Goal: Information Seeking & Learning: Learn about a topic

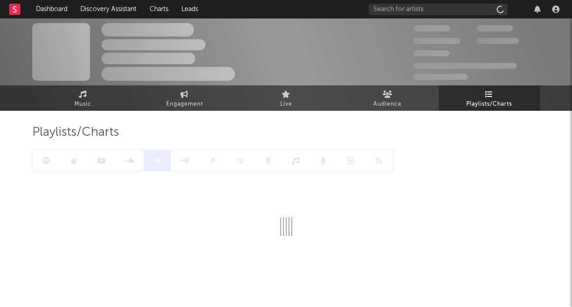
click at [312, 123] on div "Playlists/Charts" at bounding box center [286, 203] width 508 height 185
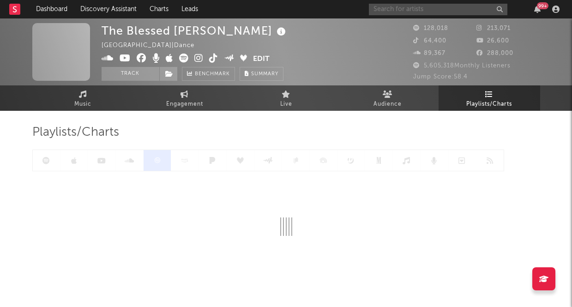
click at [451, 7] on input "text" at bounding box center [438, 10] width 138 height 12
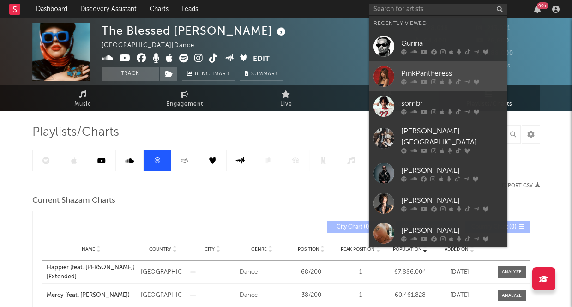
click at [431, 71] on div "PinkPantheress" at bounding box center [452, 73] width 102 height 11
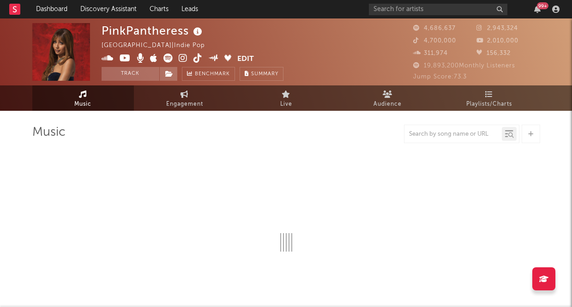
select select "6m"
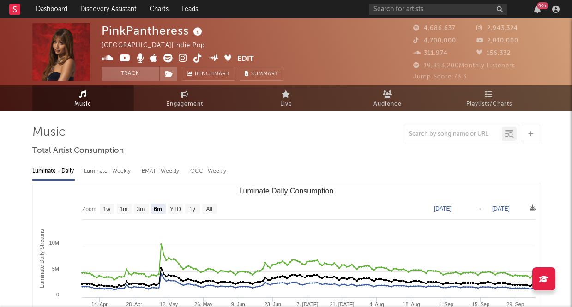
select select "6m"
click at [489, 93] on icon at bounding box center [489, 93] width 8 height 7
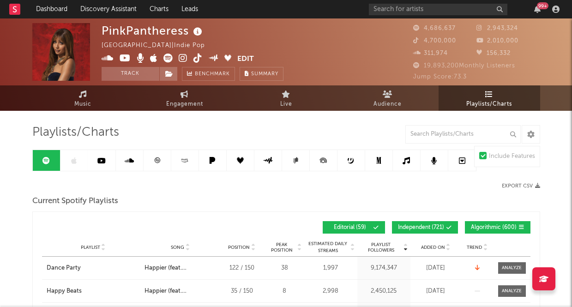
click at [78, 157] on div at bounding box center [254, 161] width 444 height 22
click at [72, 160] on div at bounding box center [254, 161] width 444 height 22
click at [76, 161] on icon at bounding box center [74, 160] width 6 height 7
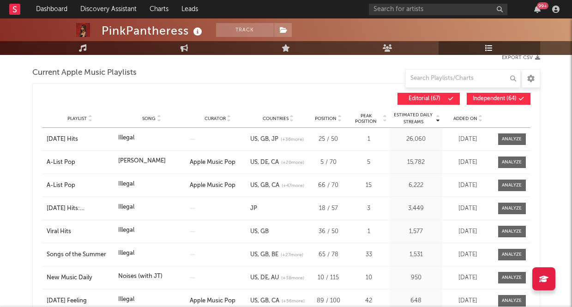
scroll to position [127, 0]
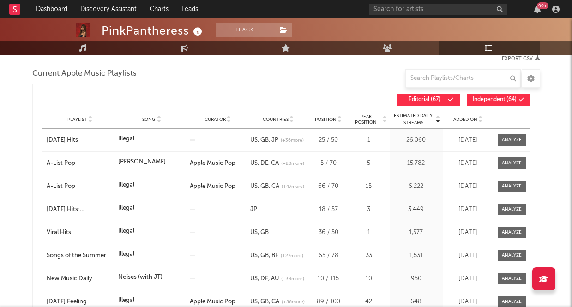
click at [158, 121] on icon at bounding box center [158, 122] width 5 height 4
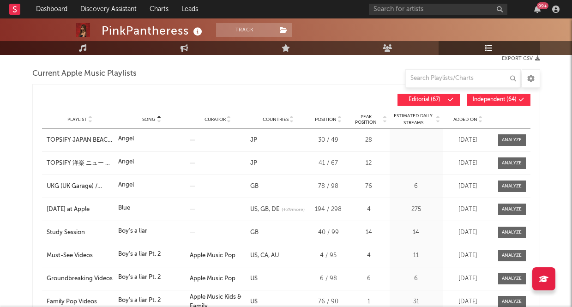
click at [158, 121] on icon at bounding box center [158, 122] width 5 height 4
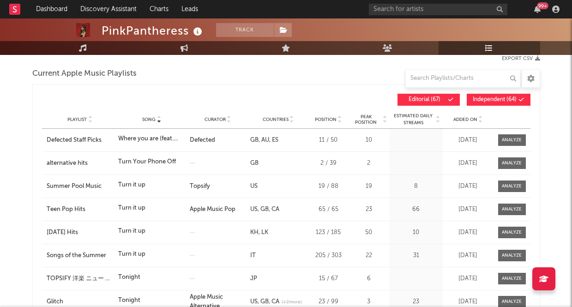
click at [158, 121] on icon at bounding box center [158, 122] width 5 height 4
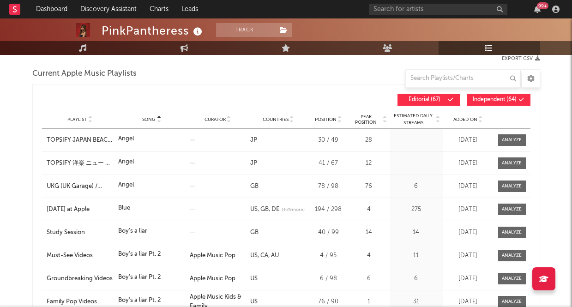
click at [158, 121] on icon at bounding box center [158, 122] width 5 height 4
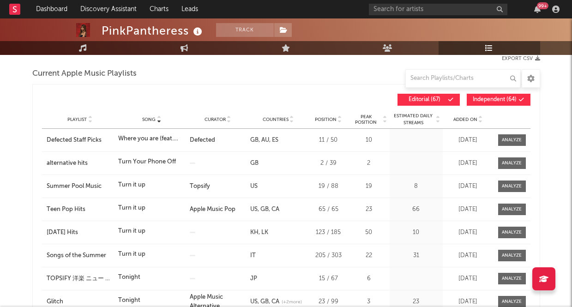
click at [158, 121] on icon at bounding box center [158, 122] width 5 height 4
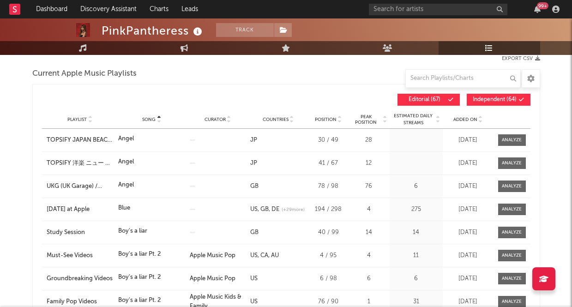
click at [158, 121] on icon at bounding box center [158, 122] width 5 height 4
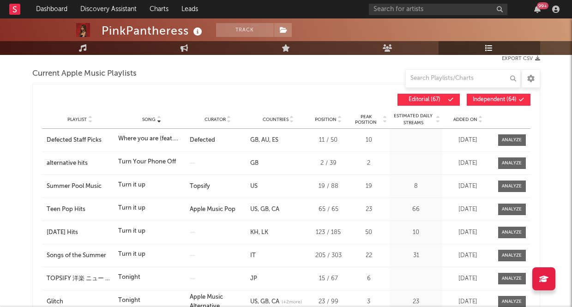
click at [158, 121] on icon at bounding box center [158, 122] width 5 height 4
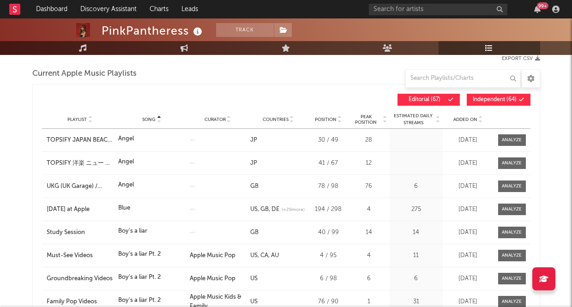
click at [158, 121] on icon at bounding box center [158, 122] width 5 height 4
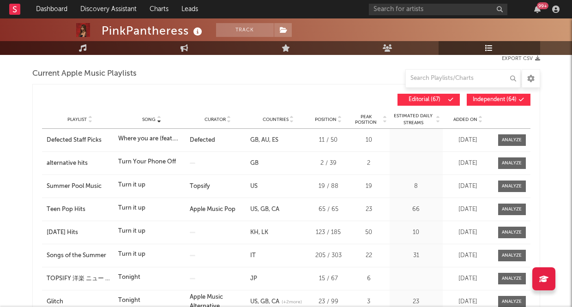
click at [158, 121] on icon at bounding box center [158, 122] width 5 height 4
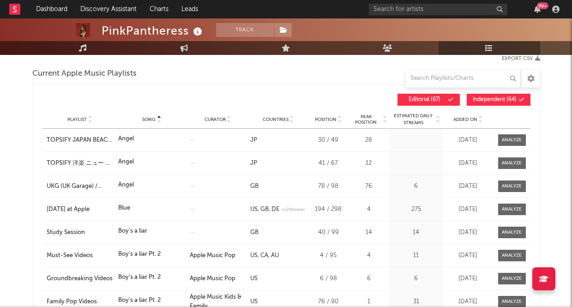
click at [158, 121] on icon at bounding box center [158, 122] width 5 height 4
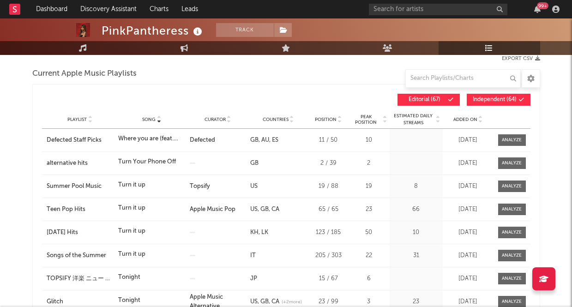
click at [158, 121] on icon at bounding box center [158, 122] width 5 height 4
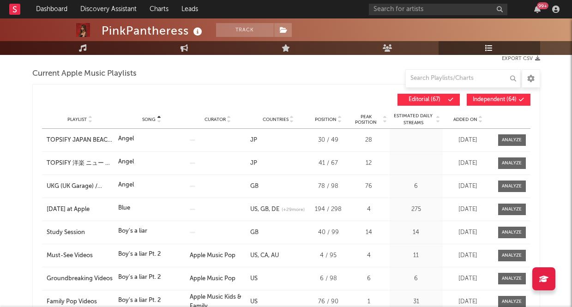
click at [158, 121] on icon at bounding box center [158, 122] width 5 height 4
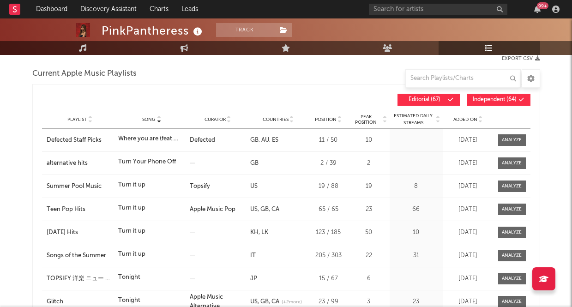
click at [158, 121] on icon at bounding box center [158, 122] width 5 height 4
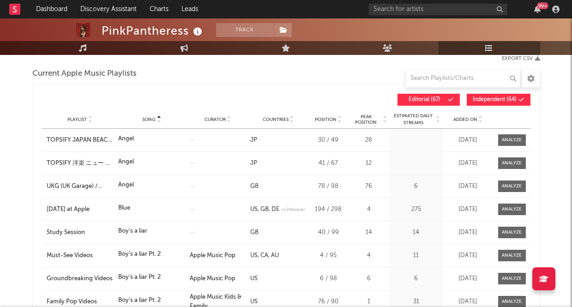
click at [158, 121] on icon at bounding box center [158, 122] width 5 height 4
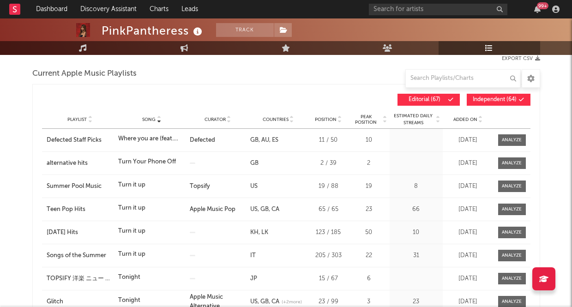
click at [235, 92] on div "Song Playlist Song Curator Countries Position Peak Position Estimated Daily Str…" at bounding box center [286, 99] width 488 height 21
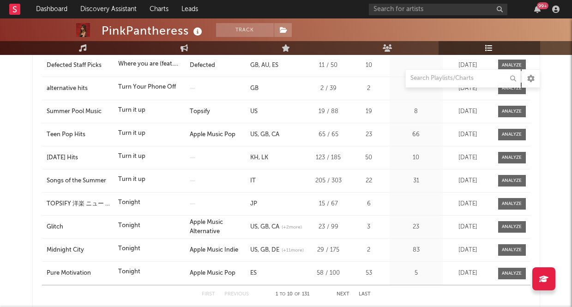
scroll to position [173, 0]
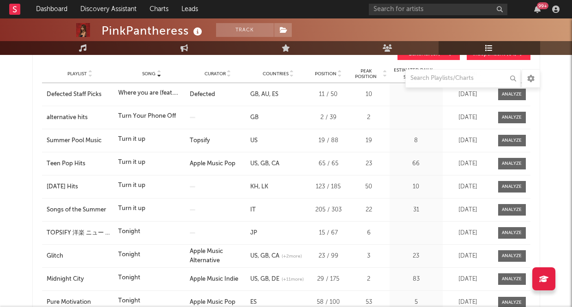
click at [158, 77] on icon at bounding box center [158, 76] width 5 height 4
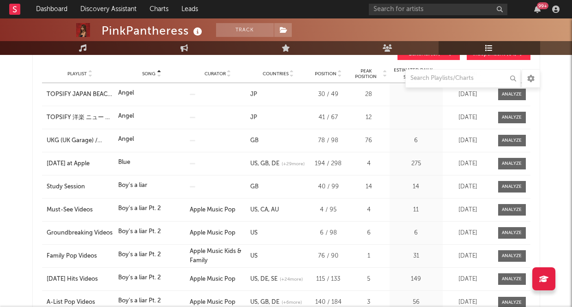
click at [158, 77] on icon at bounding box center [158, 76] width 5 height 4
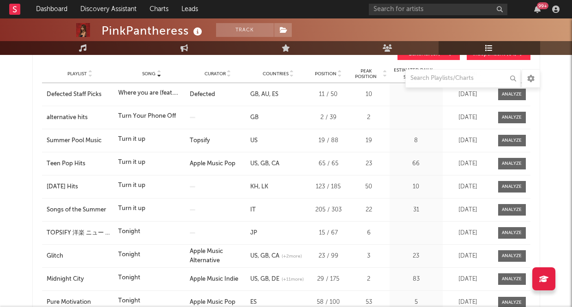
click at [158, 77] on icon at bounding box center [158, 76] width 5 height 4
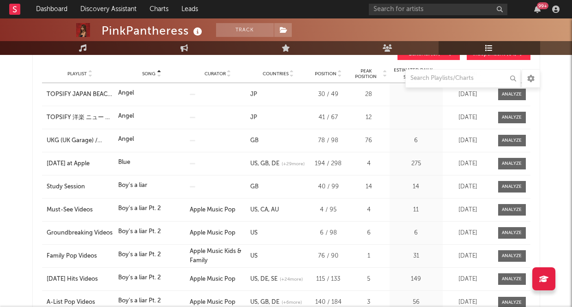
click at [158, 77] on icon at bounding box center [158, 76] width 5 height 4
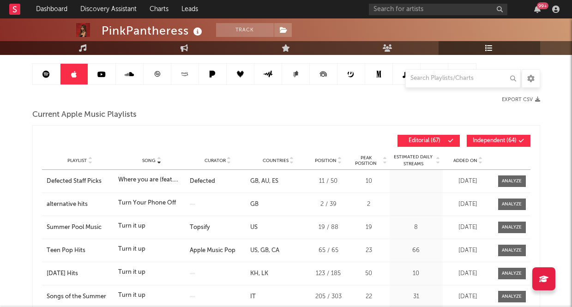
scroll to position [85, 0]
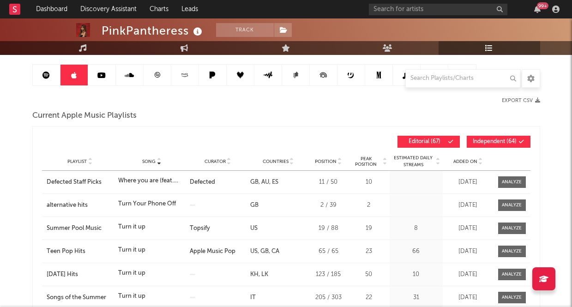
click at [283, 161] on span "Countries" at bounding box center [276, 162] width 26 height 6
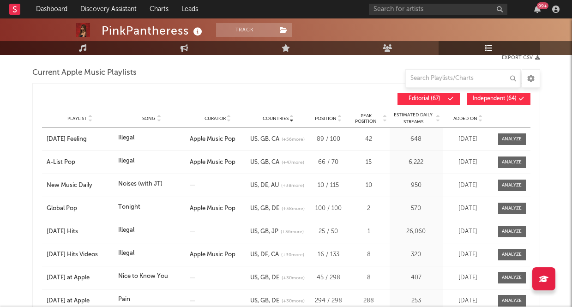
scroll to position [132, 0]
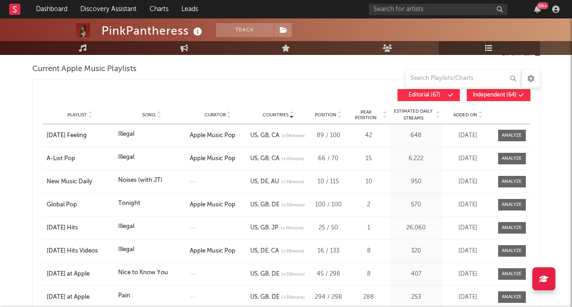
click at [158, 116] on icon at bounding box center [158, 117] width 5 height 4
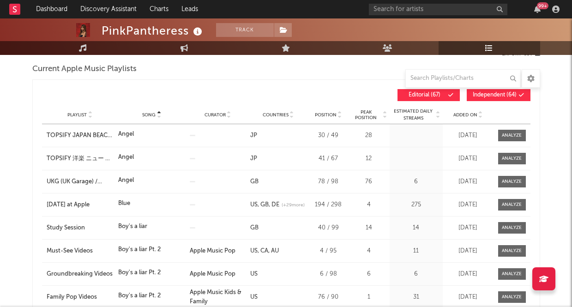
click at [158, 116] on icon at bounding box center [158, 117] width 5 height 4
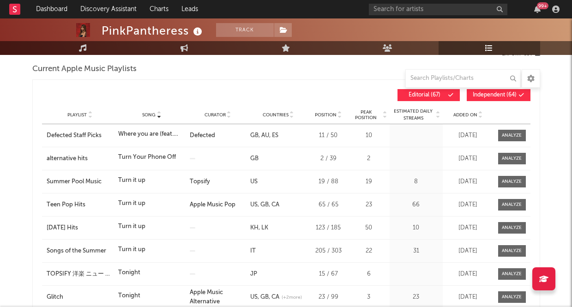
click at [158, 116] on icon at bounding box center [158, 117] width 5 height 4
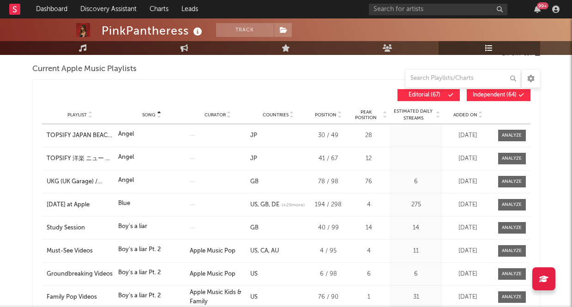
click at [158, 116] on icon at bounding box center [158, 117] width 5 height 4
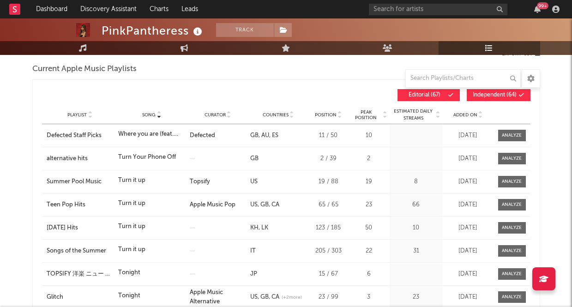
click at [158, 116] on icon at bounding box center [158, 117] width 5 height 4
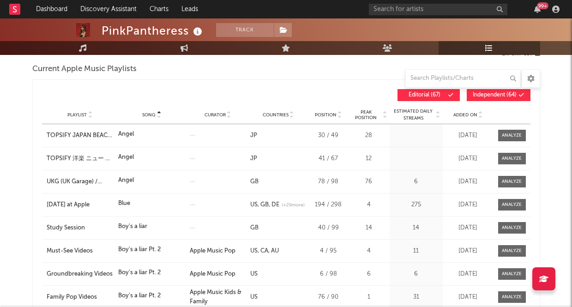
click at [158, 116] on icon at bounding box center [158, 117] width 5 height 4
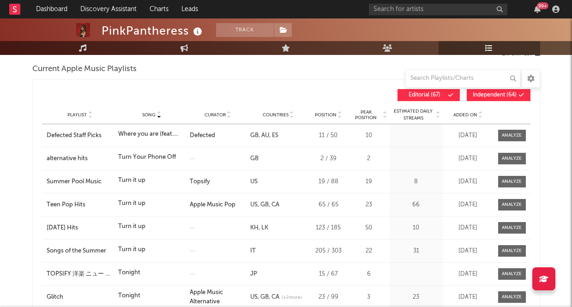
click at [158, 116] on icon at bounding box center [158, 117] width 5 height 4
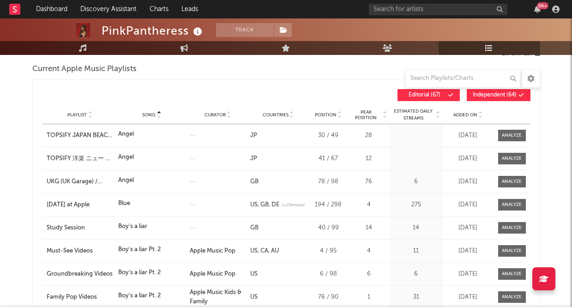
click at [158, 116] on icon at bounding box center [158, 117] width 5 height 4
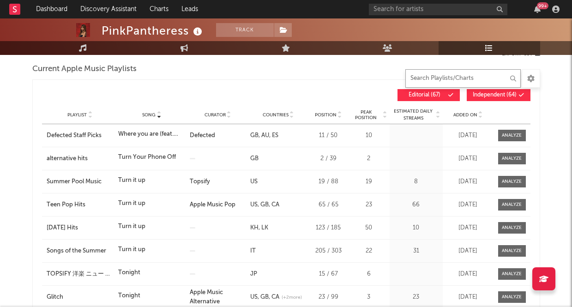
click at [467, 78] on input "text" at bounding box center [462, 78] width 115 height 18
click at [498, 100] on button "Independent ( 64 )" at bounding box center [499, 95] width 64 height 12
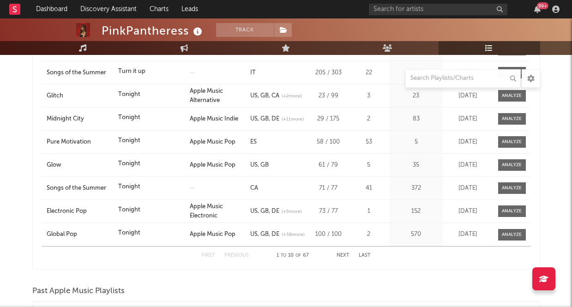
scroll to position [242, 0]
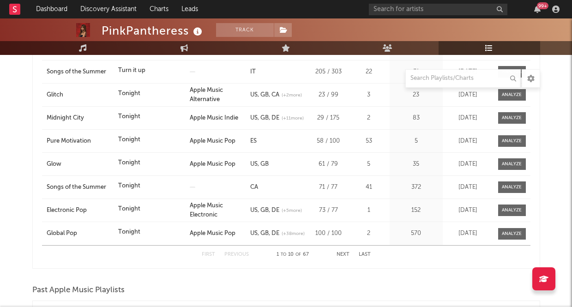
click at [344, 253] on button "Next" at bounding box center [343, 254] width 13 height 5
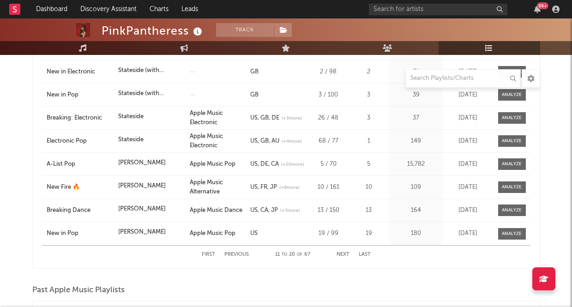
click at [344, 253] on button "Next" at bounding box center [343, 254] width 13 height 5
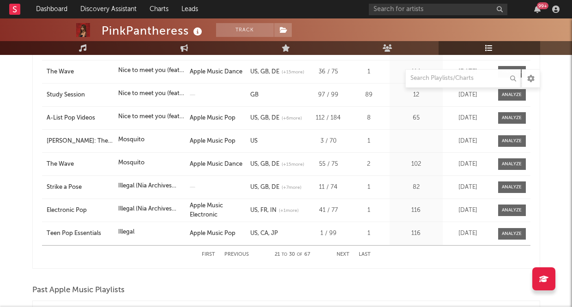
click at [227, 255] on button "Previous" at bounding box center [236, 254] width 24 height 5
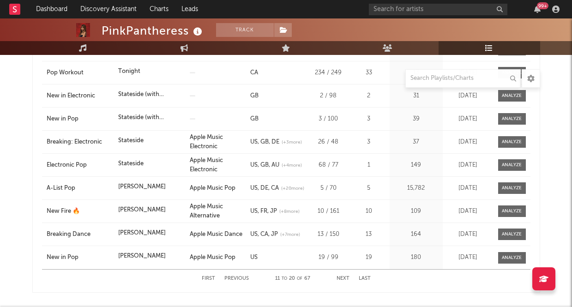
scroll to position [220, 0]
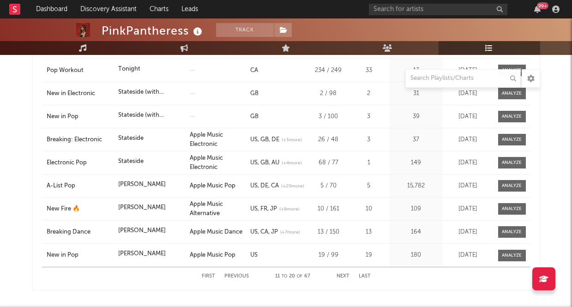
click at [344, 274] on button "Next" at bounding box center [343, 276] width 13 height 5
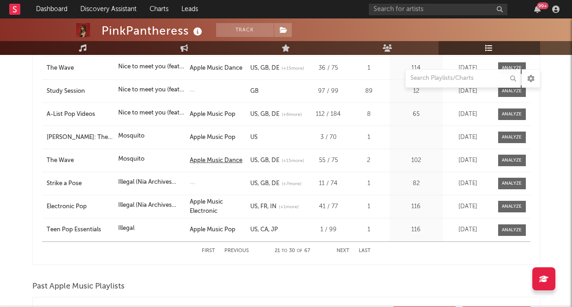
scroll to position [247, 0]
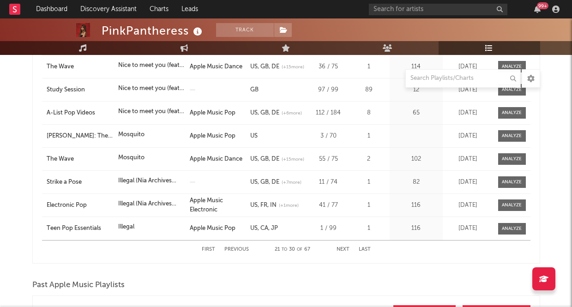
click at [343, 250] on button "Next" at bounding box center [343, 249] width 13 height 5
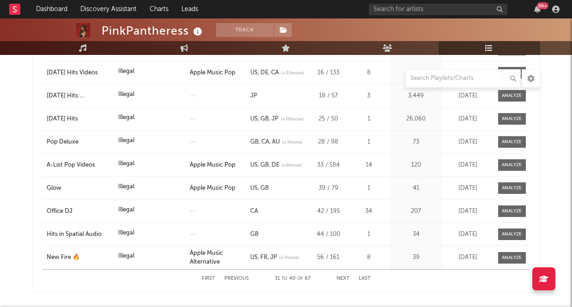
scroll to position [234, 0]
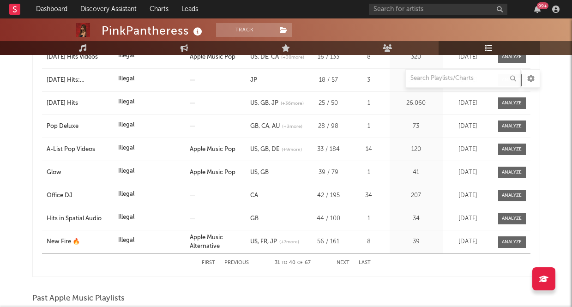
click at [342, 264] on button "Next" at bounding box center [343, 262] width 13 height 5
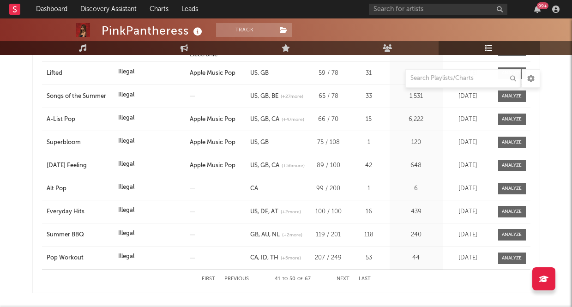
scroll to position [218, 0]
click at [343, 276] on div "First Previous 41 to 50 of 67 Next Last" at bounding box center [286, 279] width 169 height 18
click at [343, 279] on button "Next" at bounding box center [343, 278] width 13 height 5
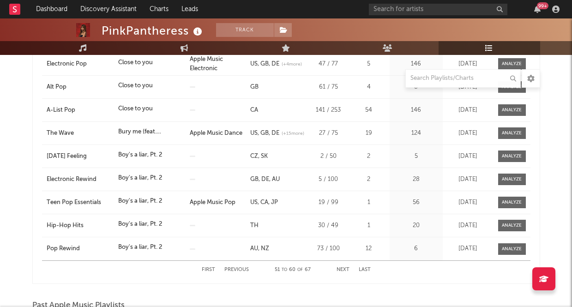
scroll to position [227, 0]
click at [343, 271] on button "Next" at bounding box center [343, 269] width 13 height 5
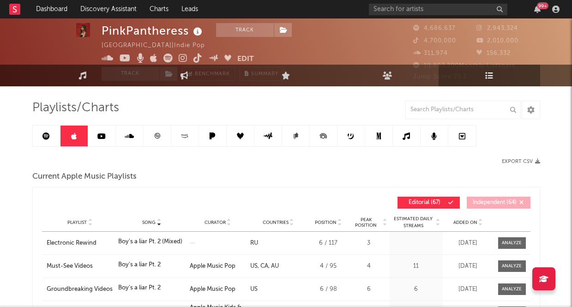
scroll to position [8, 0]
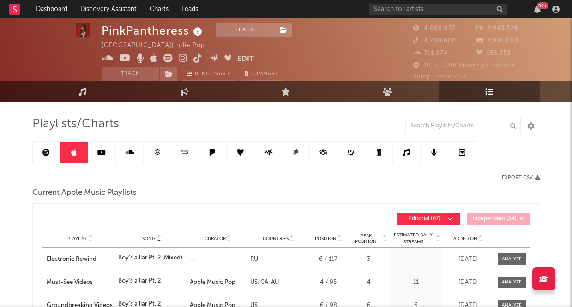
click at [44, 153] on icon at bounding box center [45, 152] width 7 height 7
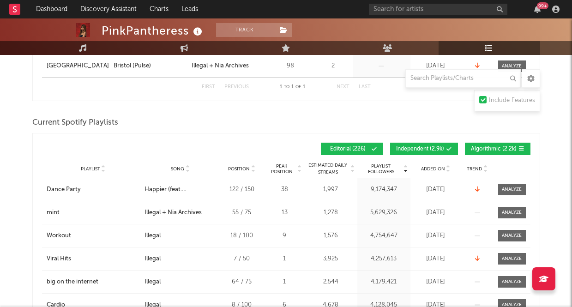
scroll to position [182, 0]
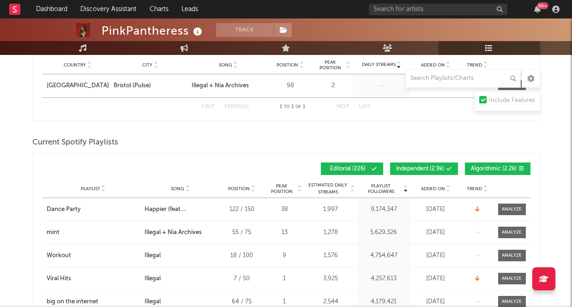
click at [449, 168] on icon at bounding box center [449, 169] width 6 height 6
click at [488, 168] on span "Algorithmic ( 2.2k )" at bounding box center [494, 169] width 46 height 6
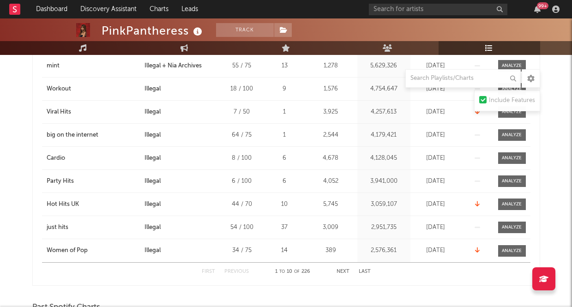
scroll to position [349, 0]
click at [349, 275] on div "First Previous 1 to 10 of 226 Next Last" at bounding box center [286, 272] width 169 height 18
click at [346, 274] on button "Next" at bounding box center [343, 272] width 13 height 5
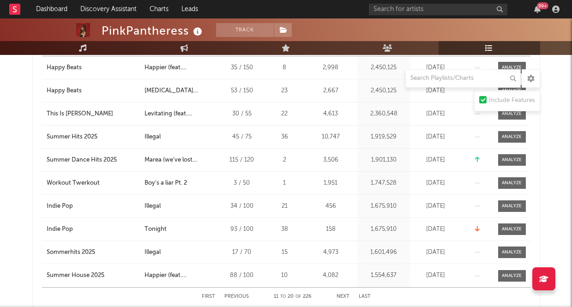
scroll to position [337, 0]
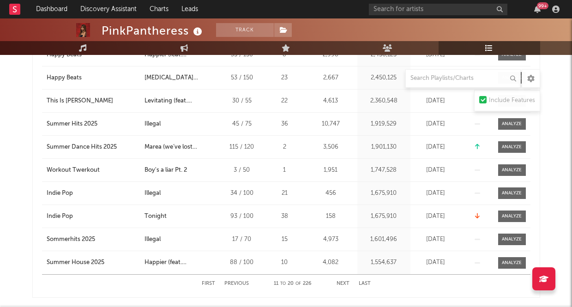
click at [342, 283] on button "Next" at bounding box center [343, 283] width 13 height 5
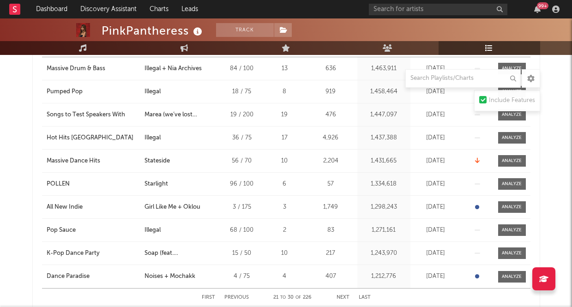
scroll to position [324, 0]
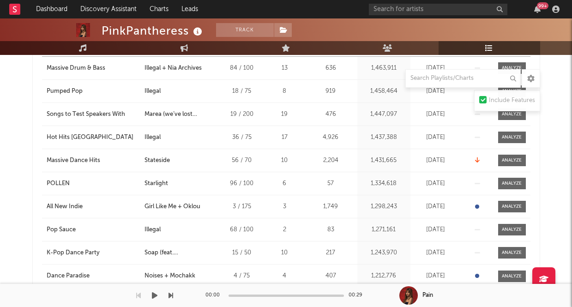
click at [343, 296] on div "00:00 00:29" at bounding box center [286, 295] width 162 height 23
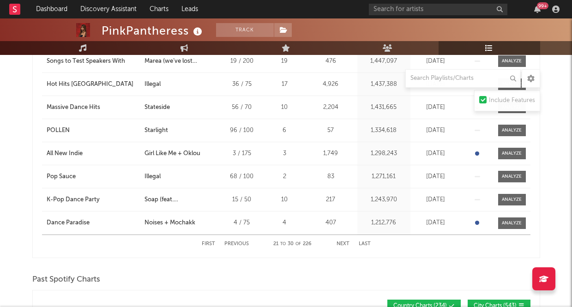
scroll to position [384, 0]
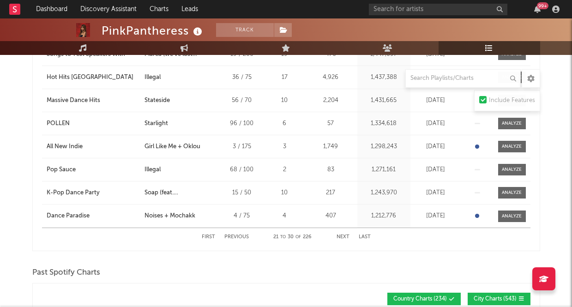
click at [343, 238] on button "Next" at bounding box center [343, 237] width 13 height 5
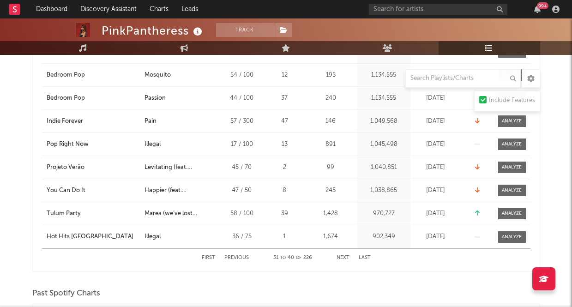
scroll to position [367, 0]
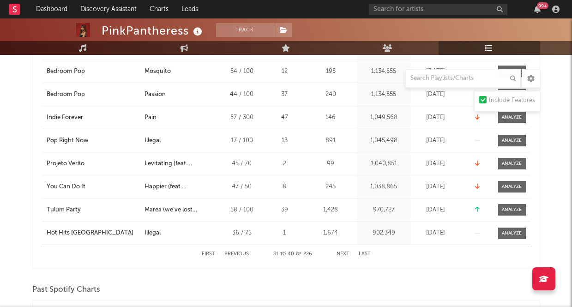
click at [341, 252] on button "Next" at bounding box center [343, 254] width 13 height 5
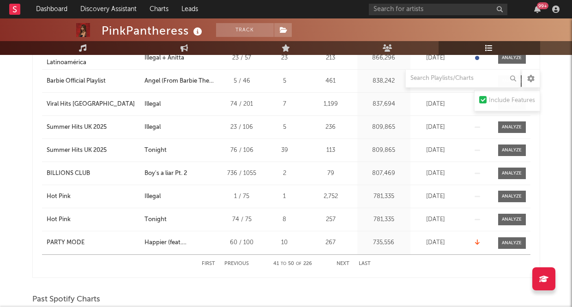
scroll to position [358, 0]
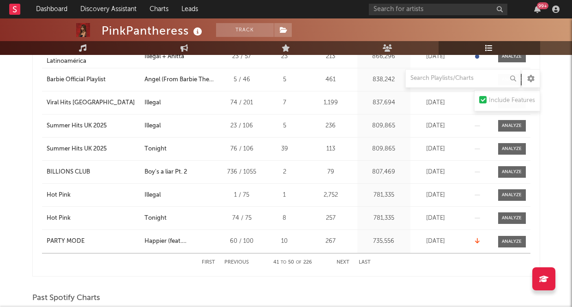
click at [343, 263] on button "Next" at bounding box center [343, 262] width 13 height 5
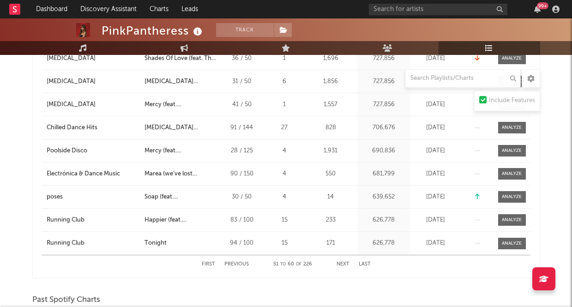
scroll to position [374, 0]
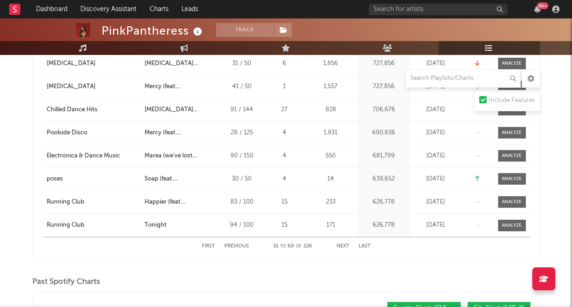
click at [343, 246] on button "Next" at bounding box center [343, 246] width 13 height 5
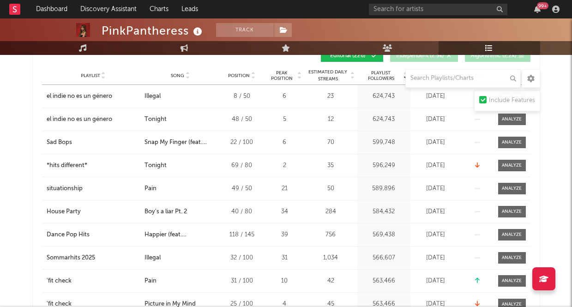
scroll to position [370, 0]
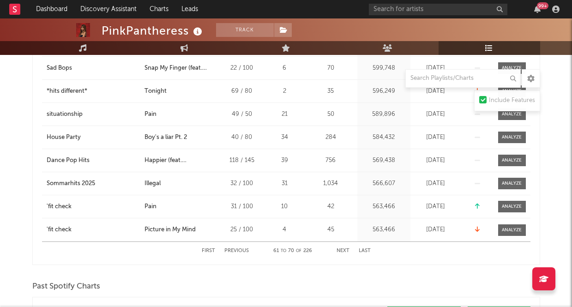
click at [344, 254] on div "First Previous 61 to 70 of 226 Next Last" at bounding box center [286, 251] width 169 height 18
click at [343, 250] on button "Next" at bounding box center [343, 250] width 13 height 5
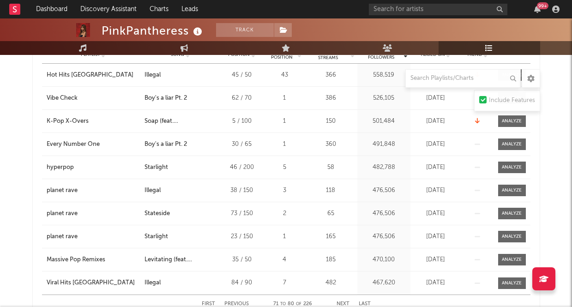
scroll to position [346, 0]
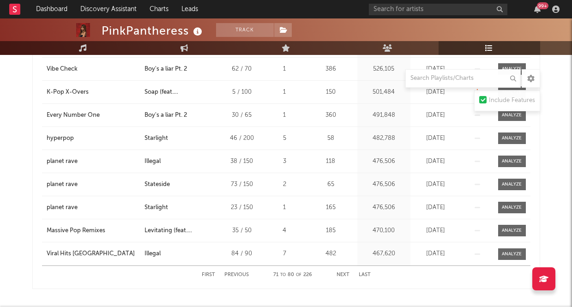
click at [345, 272] on div "First Previous 71 to 80 of 226 Next Last" at bounding box center [286, 275] width 169 height 18
click at [344, 274] on button "Next" at bounding box center [343, 274] width 13 height 5
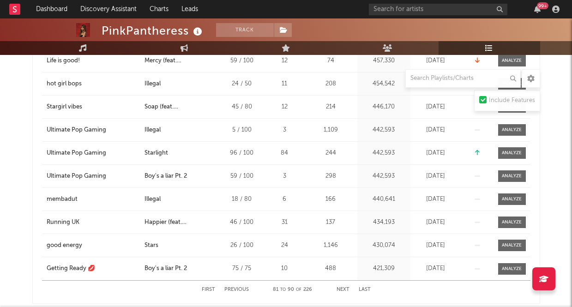
scroll to position [337, 0]
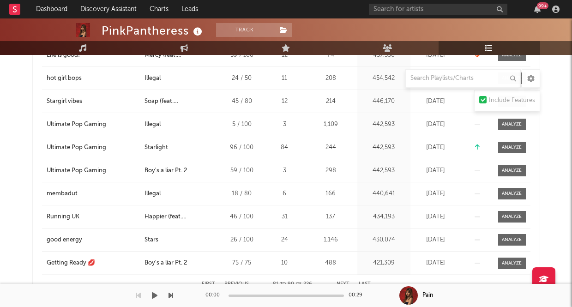
click at [344, 283] on button "Next" at bounding box center [343, 284] width 13 height 5
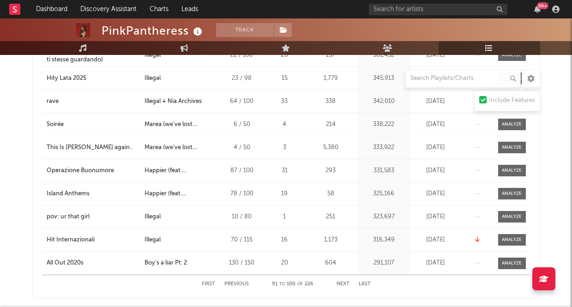
click at [342, 282] on button "Next" at bounding box center [343, 284] width 13 height 5
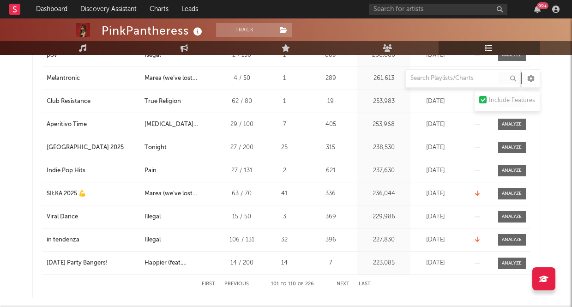
click at [239, 282] on button "Previous" at bounding box center [236, 284] width 24 height 5
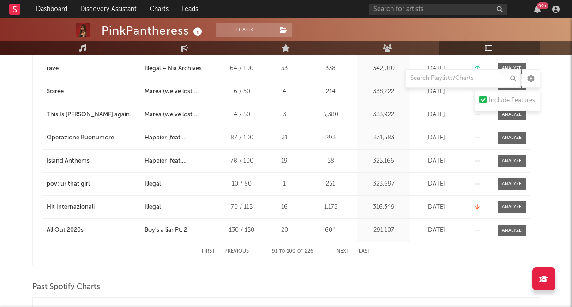
scroll to position [379, 0]
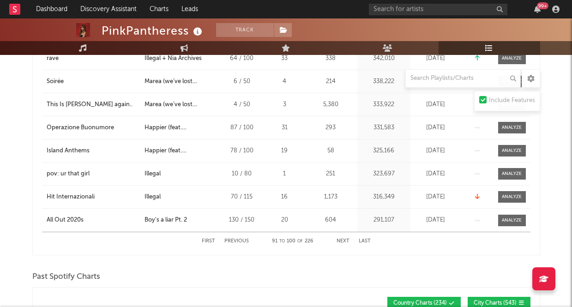
click at [349, 241] on button "Next" at bounding box center [343, 241] width 13 height 5
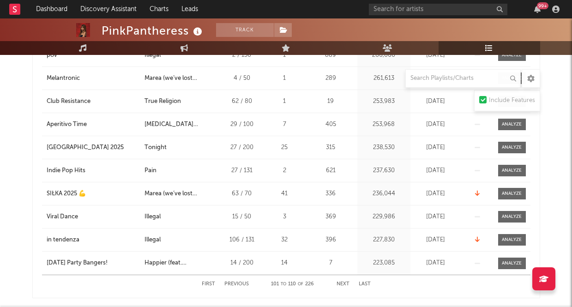
scroll to position [345, 0]
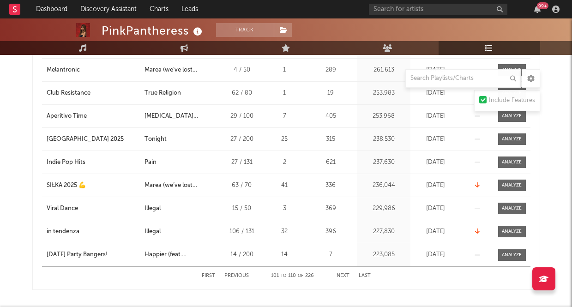
click at [343, 273] on button "Next" at bounding box center [343, 275] width 13 height 5
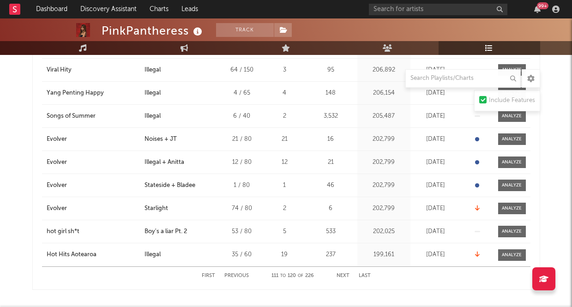
scroll to position [338, 0]
